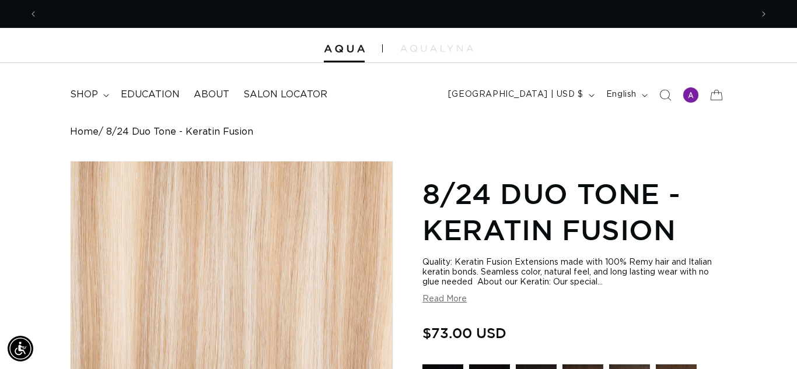
scroll to position [0, 714]
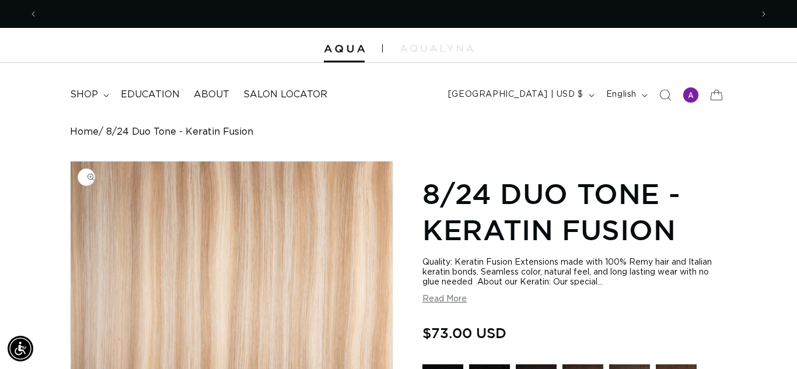
click at [127, 188] on img "Gallery Viewer" at bounding box center [232, 308] width 322 height 292
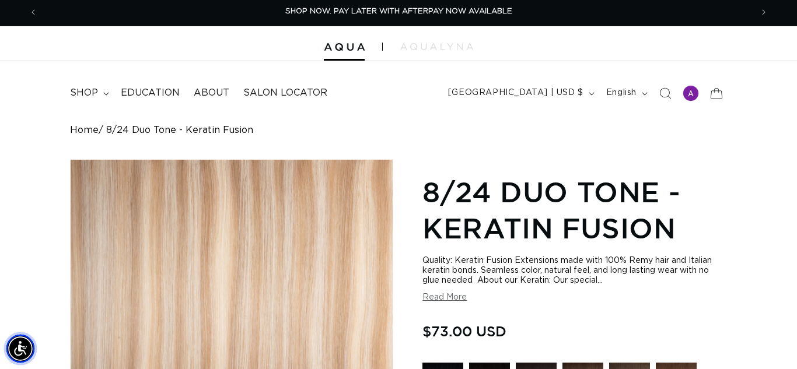
click at [18, 356] on img "Accessibility Menu" at bounding box center [20, 349] width 28 height 28
click at [17, 356] on img "Accessibility Menu" at bounding box center [20, 349] width 28 height 28
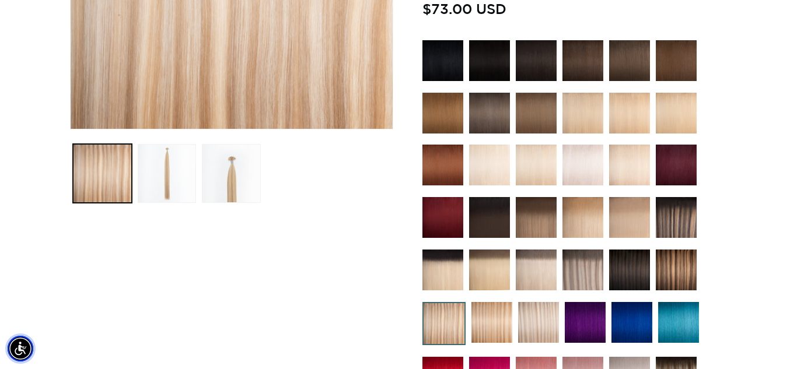
scroll to position [0, 714]
click at [557, 310] on img at bounding box center [538, 322] width 41 height 41
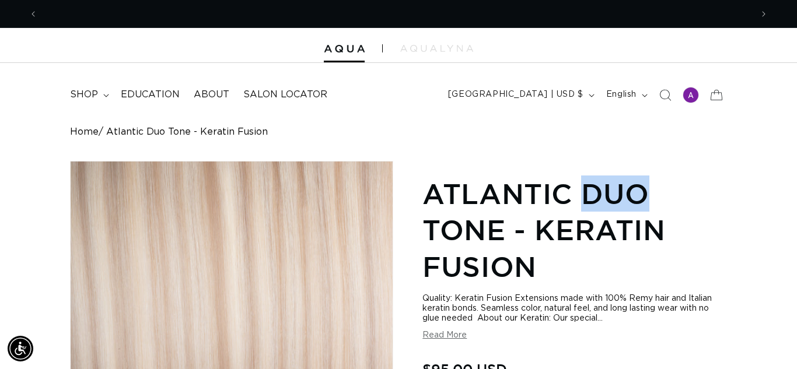
scroll to position [0, 714]
